Goal: Find specific page/section: Find specific page/section

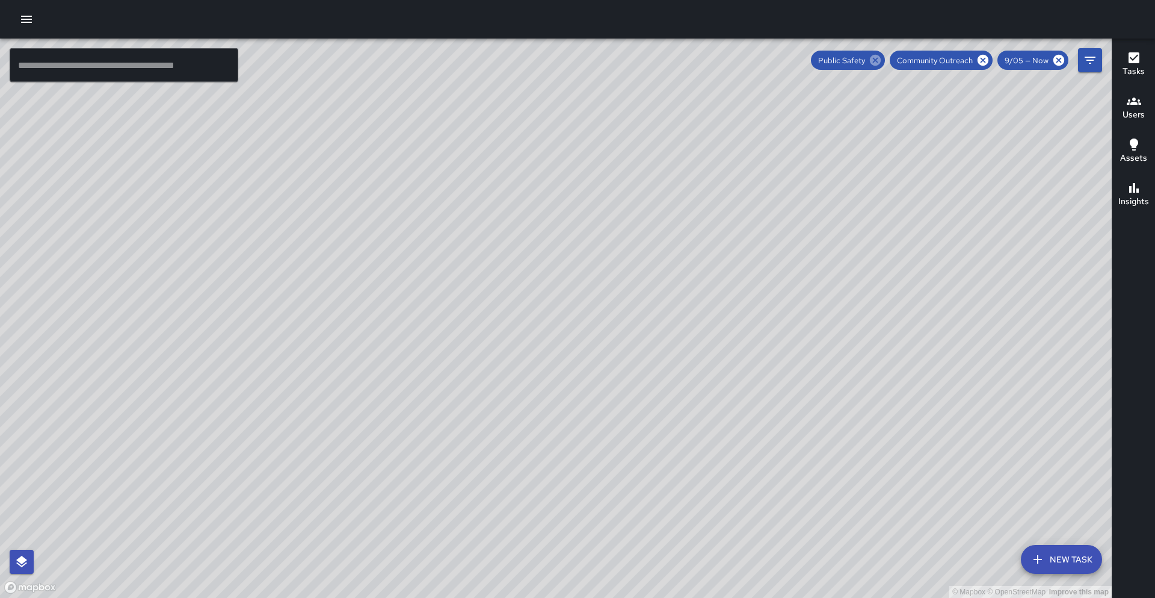
click at [871, 62] on icon at bounding box center [875, 60] width 13 height 13
click at [979, 59] on icon at bounding box center [983, 60] width 11 height 11
click at [1092, 59] on icon "Filters" at bounding box center [1090, 60] width 14 height 14
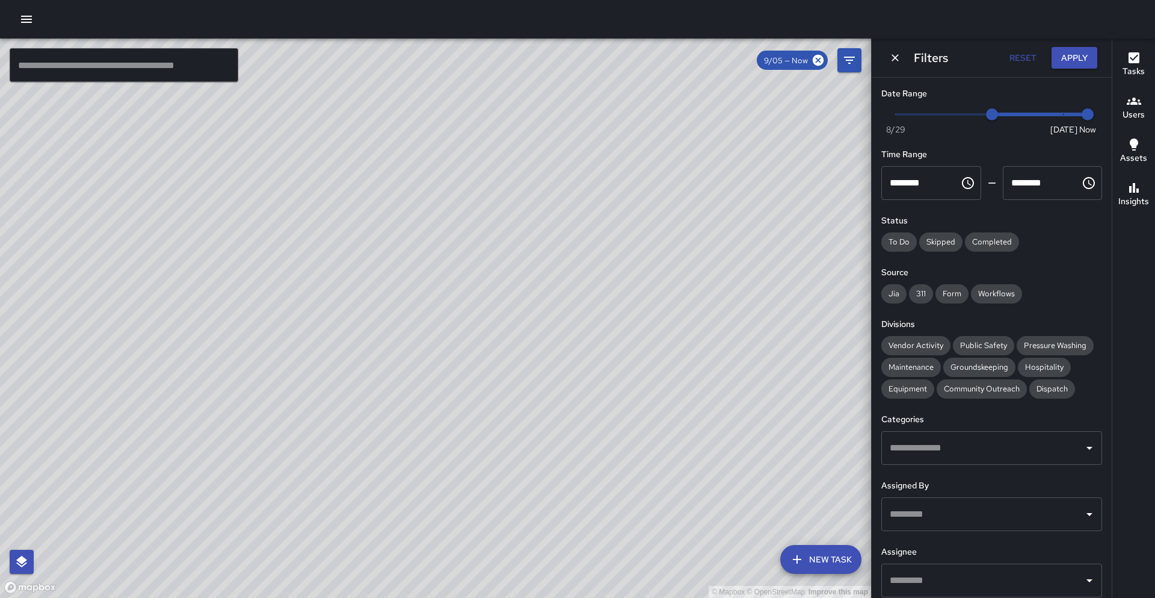
click at [906, 572] on input "text" at bounding box center [983, 580] width 192 height 23
type input "********"
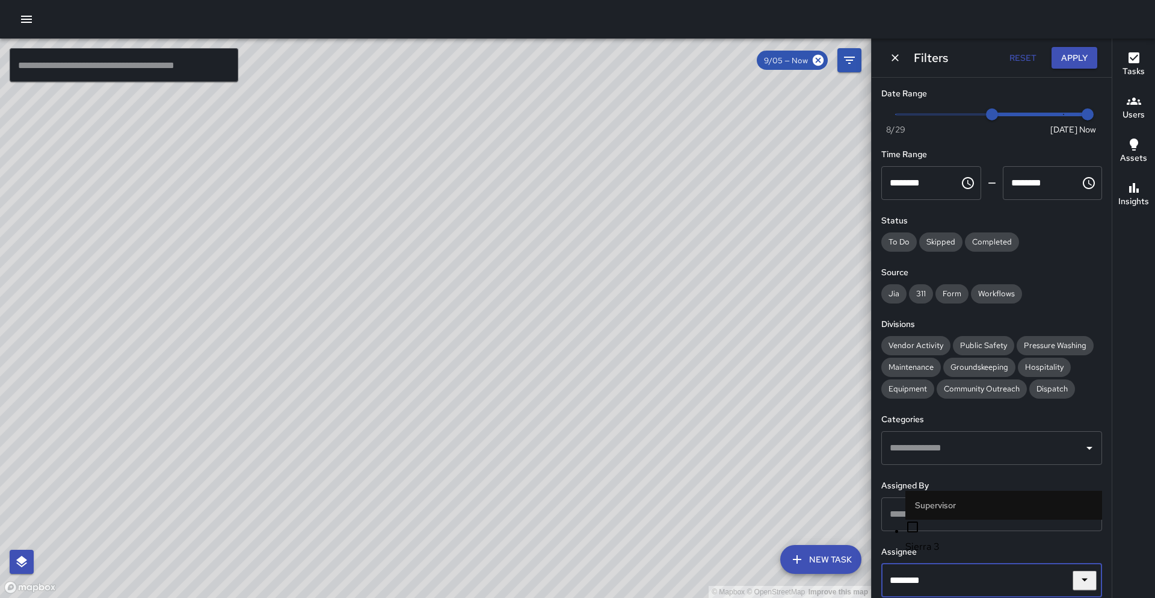
click at [930, 548] on span "Sierra 3" at bounding box center [1004, 546] width 197 height 14
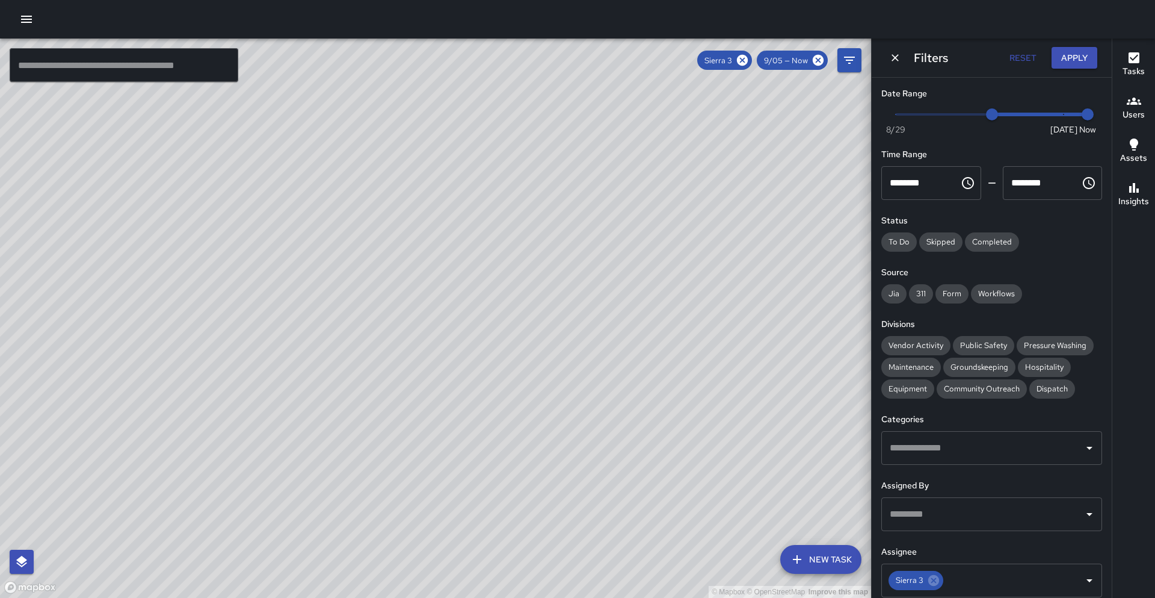
drag, startPoint x: 477, startPoint y: 221, endPoint x: 311, endPoint y: 430, distance: 267.2
click at [311, 430] on div "© Mapbox © OpenStreetMap Improve this map" at bounding box center [435, 318] width 871 height 559
click at [367, 382] on div "© Mapbox © OpenStreetMap Improve this map" at bounding box center [435, 318] width 871 height 559
type input "*"
drag, startPoint x: 992, startPoint y: 117, endPoint x: 1121, endPoint y: 119, distance: 128.2
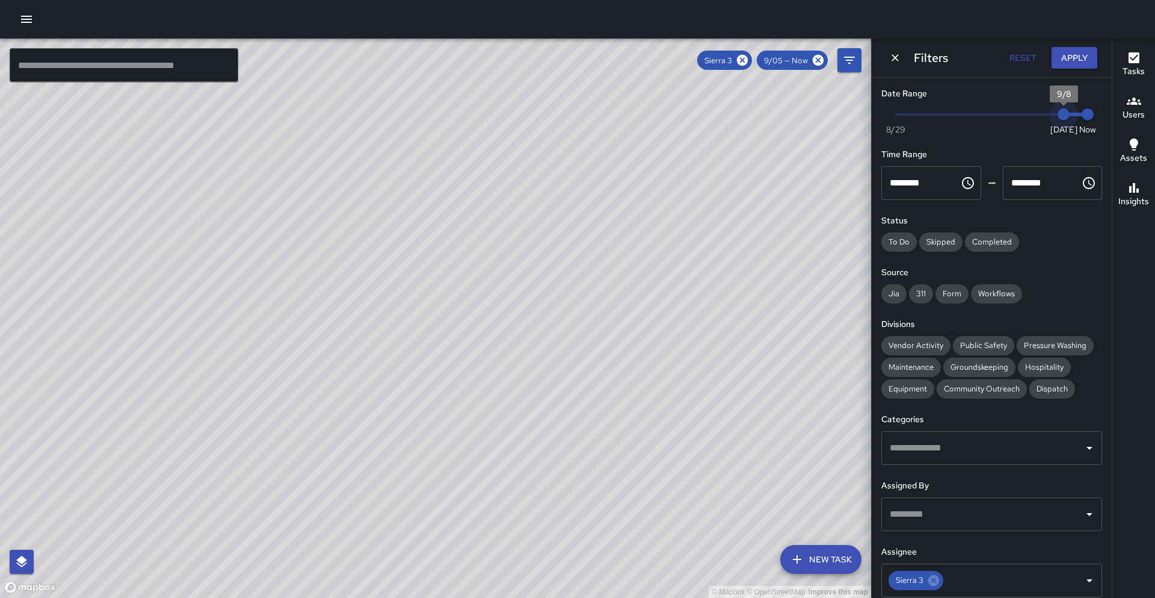
click at [1122, 117] on div "© Mapbox © OpenStreetMap Improve this map ​ New Task Sierra 3 9/05 — Now Map La…" at bounding box center [577, 318] width 1155 height 559
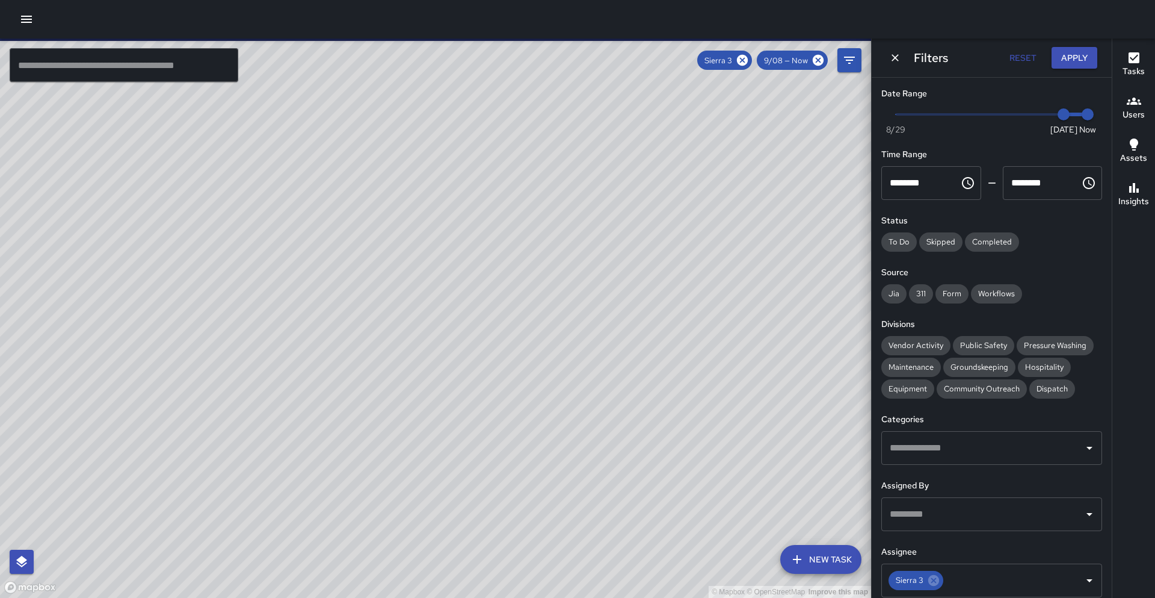
click at [434, 302] on div "© Mapbox © OpenStreetMap Improve this map" at bounding box center [435, 318] width 871 height 559
drag, startPoint x: 443, startPoint y: 299, endPoint x: 402, endPoint y: 334, distance: 53.8
click at [402, 334] on div "© Mapbox © OpenStreetMap Improve this map" at bounding box center [435, 318] width 871 height 559
click at [1074, 60] on button "Apply" at bounding box center [1075, 58] width 46 height 22
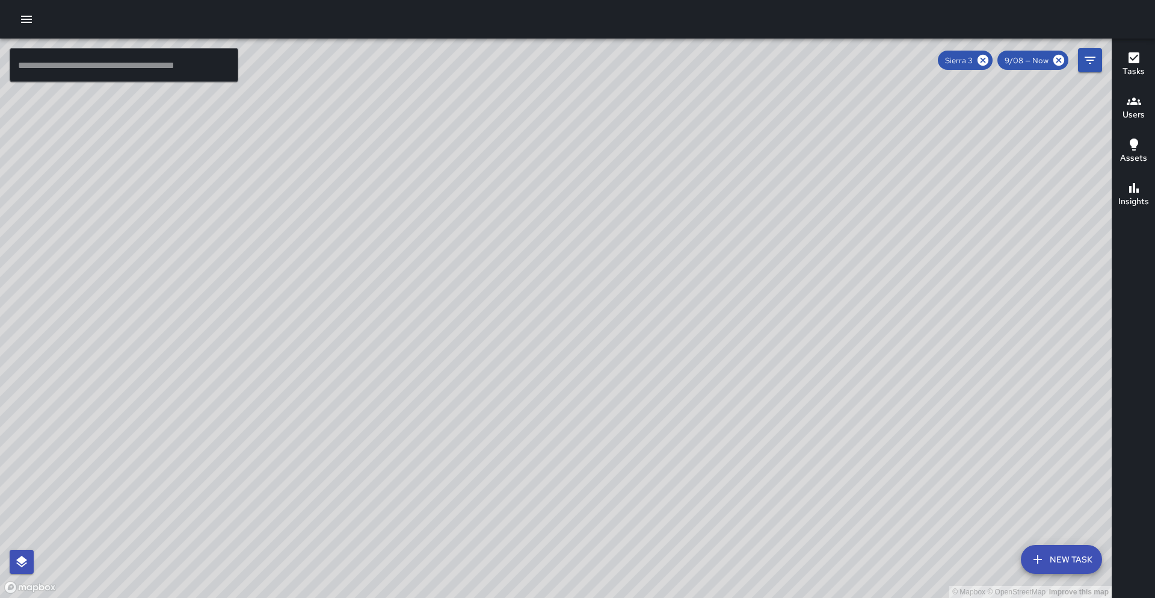
drag, startPoint x: 896, startPoint y: 153, endPoint x: 603, endPoint y: 264, distance: 313.1
click at [603, 264] on div "© Mapbox © OpenStreetMap Improve this map" at bounding box center [556, 318] width 1112 height 559
drag, startPoint x: 688, startPoint y: 240, endPoint x: 565, endPoint y: 276, distance: 128.5
click at [565, 276] on div "© Mapbox © OpenStreetMap Improve this map" at bounding box center [556, 318] width 1112 height 559
drag, startPoint x: 565, startPoint y: 276, endPoint x: 341, endPoint y: 224, distance: 230.4
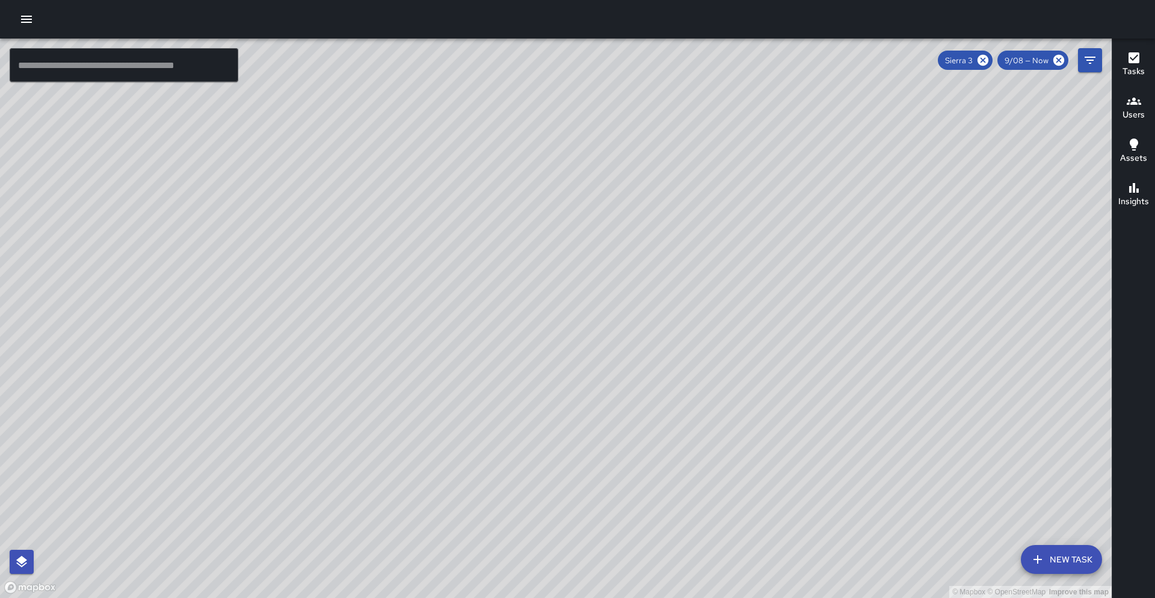
click at [341, 224] on div "© Mapbox © OpenStreetMap Improve this map" at bounding box center [556, 318] width 1112 height 559
click at [1065, 62] on icon at bounding box center [1059, 60] width 13 height 13
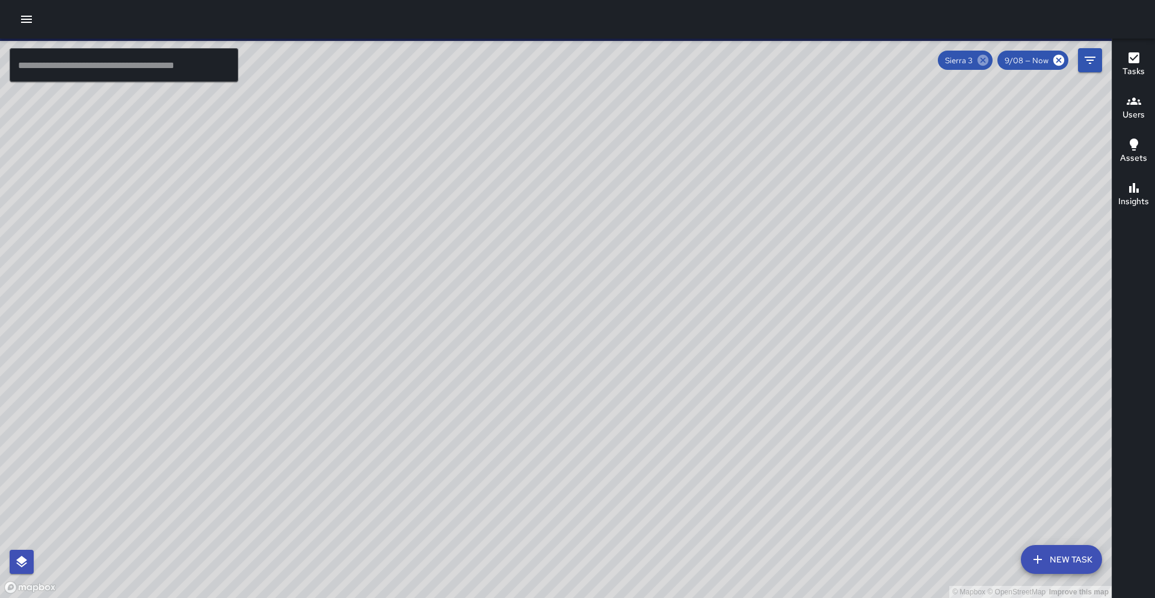
click at [980, 58] on icon at bounding box center [983, 60] width 11 height 11
